Goal: Task Accomplishment & Management: Use online tool/utility

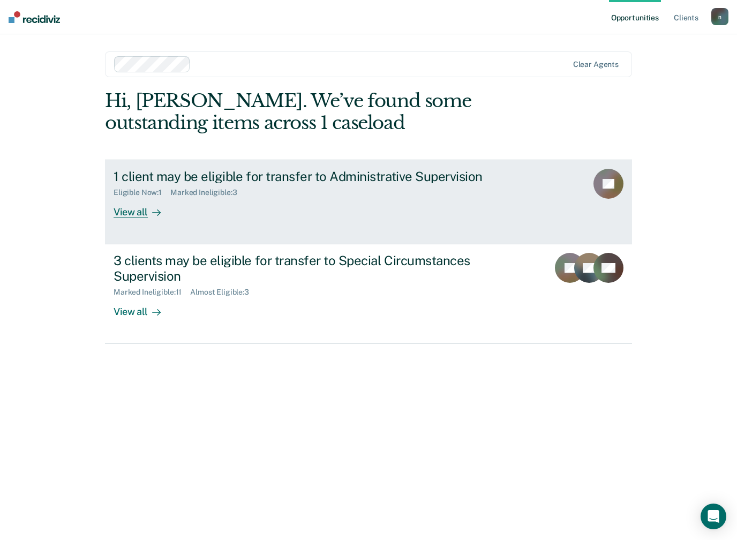
click at [141, 214] on div "View all" at bounding box center [144, 207] width 60 height 21
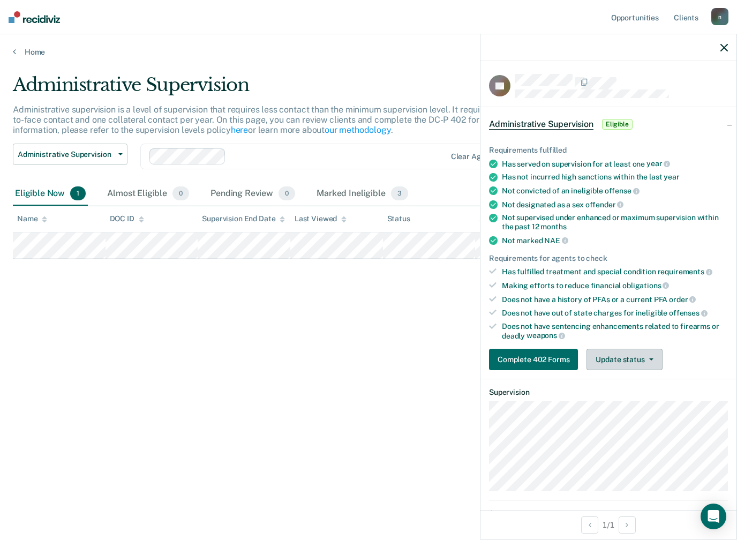
click at [643, 349] on button "Update status" at bounding box center [624, 359] width 76 height 21
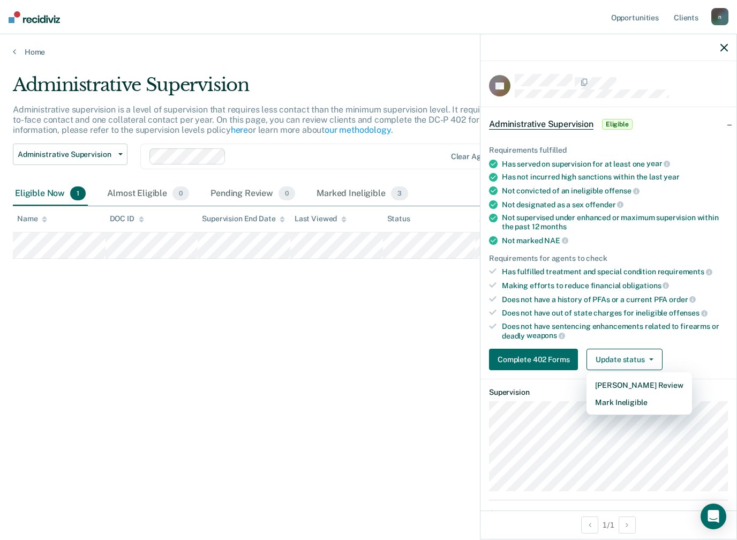
click at [380, 352] on div "Administrative Supervision Administrative supervision is a level of supervision…" at bounding box center [368, 267] width 711 height 386
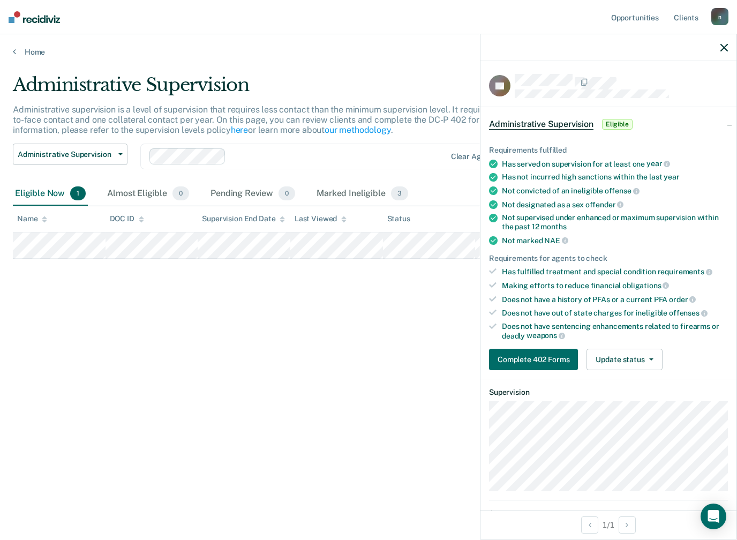
click at [152, 343] on div "Administrative Supervision Administrative supervision is a level of supervision…" at bounding box center [368, 267] width 711 height 386
click at [300, 299] on div "Administrative Supervision Administrative supervision is a level of supervision…" at bounding box center [368, 267] width 711 height 386
click at [721, 48] on icon "button" at bounding box center [723, 47] width 7 height 7
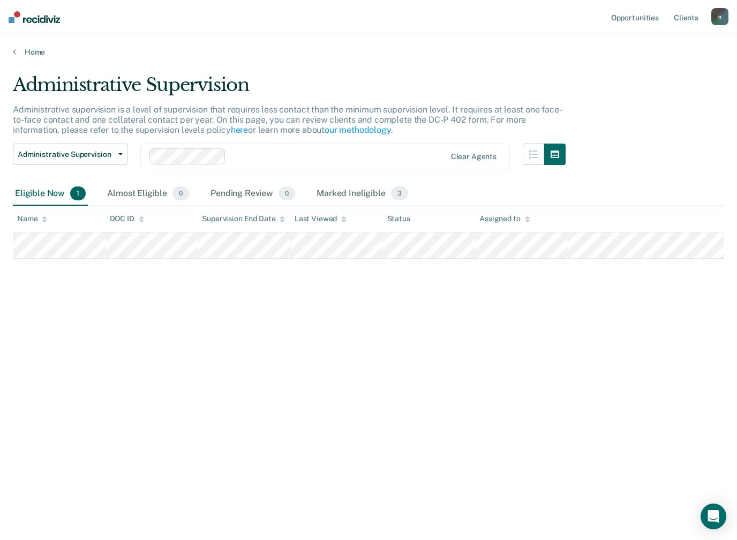
click at [525, 216] on icon at bounding box center [527, 219] width 5 height 7
click at [528, 216] on icon at bounding box center [527, 217] width 5 height 3
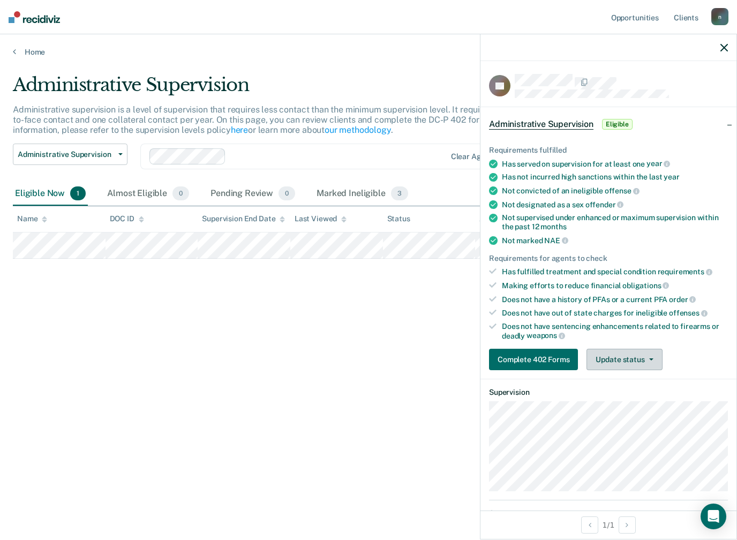
click at [636, 355] on button "Update status" at bounding box center [624, 359] width 76 height 21
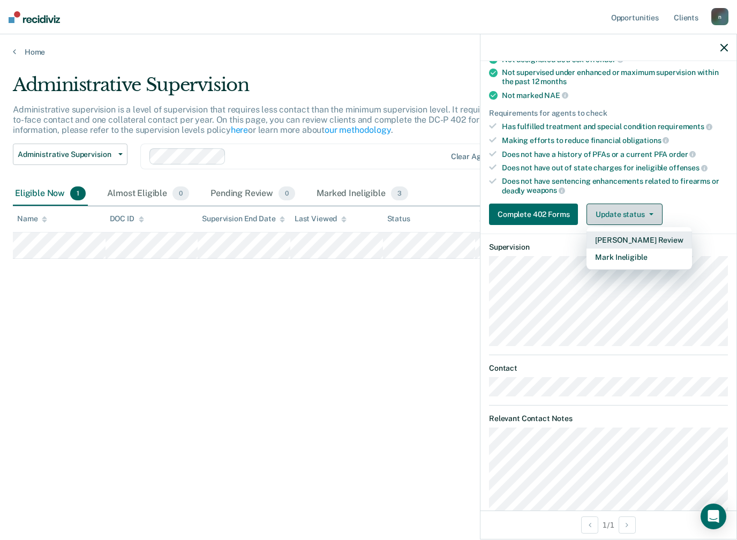
scroll to position [93, 0]
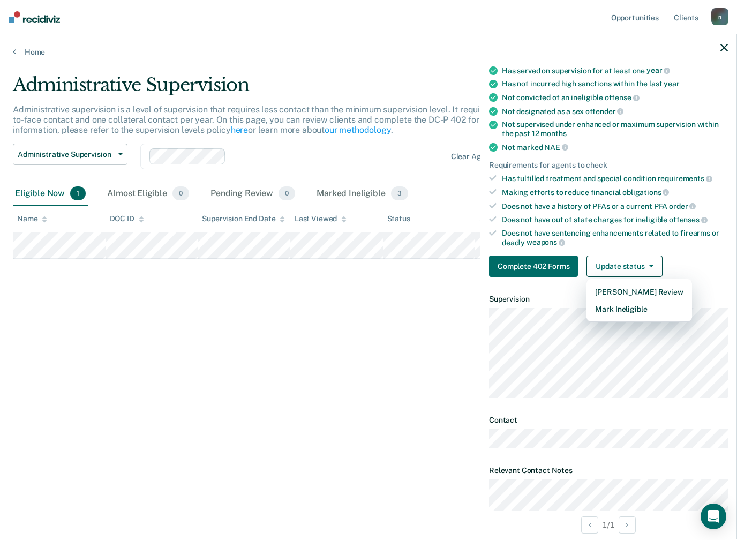
click at [348, 377] on div "Administrative Supervision Administrative supervision is a level of supervision…" at bounding box center [368, 267] width 711 height 386
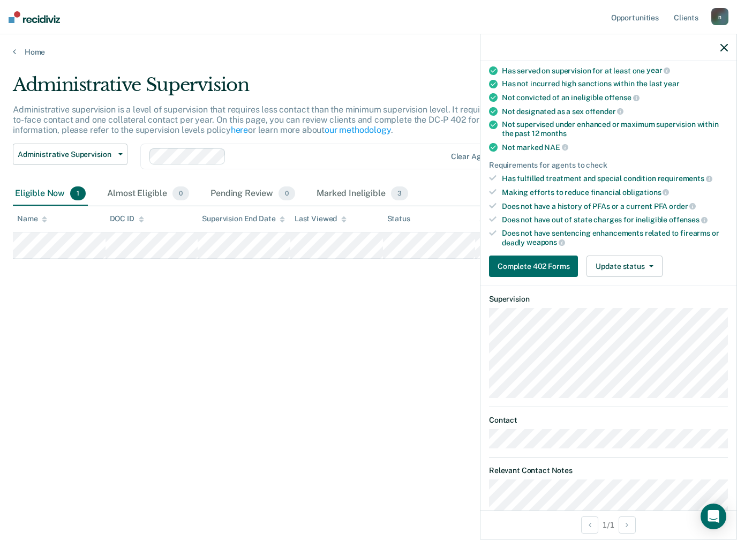
click at [325, 423] on div "Administrative Supervision Administrative supervision is a level of supervision…" at bounding box center [368, 267] width 711 height 386
click at [720, 49] on icon "button" at bounding box center [723, 47] width 7 height 7
